Goal: Check status: Check status

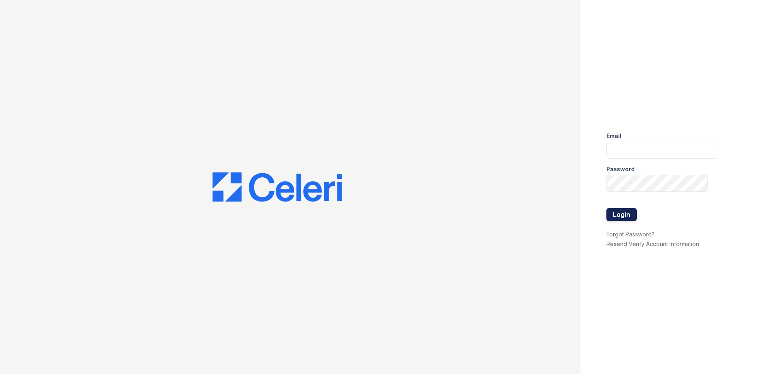
type input "[EMAIL_ADDRESS][DOMAIN_NAME]"
click at [626, 213] on button "Login" at bounding box center [622, 214] width 30 height 13
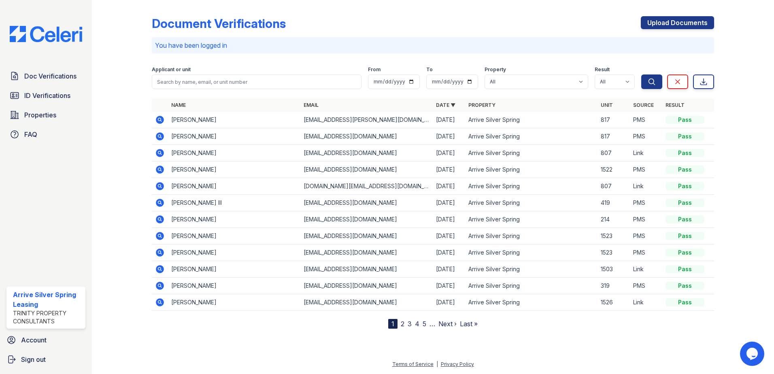
click at [243, 91] on form "Applicant or unit From To Property All Arrive Silver Spring Result All Pass Cau…" at bounding box center [433, 76] width 562 height 32
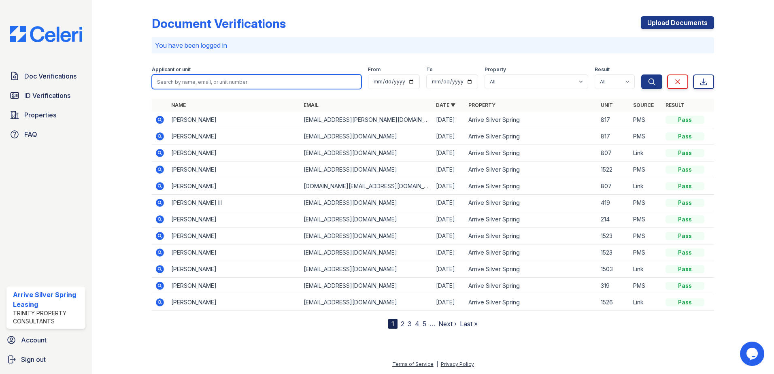
click at [247, 84] on input "search" at bounding box center [257, 82] width 210 height 15
type input "sienna"
click at [641, 75] on button "Search" at bounding box center [651, 82] width 21 height 15
